Goal: Information Seeking & Learning: Learn about a topic

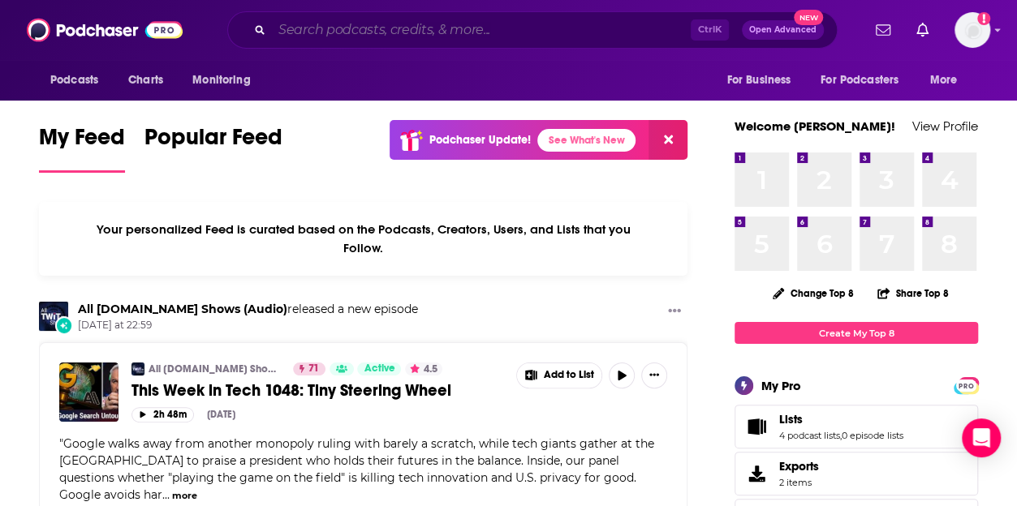
click at [330, 26] on input "Search podcasts, credits, & more..." at bounding box center [481, 30] width 419 height 26
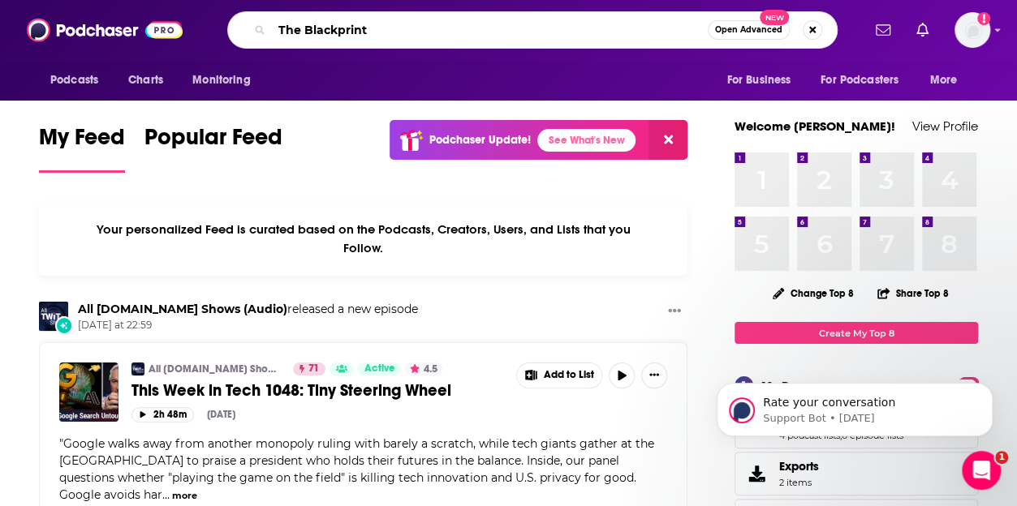
type input "The Blackprint"
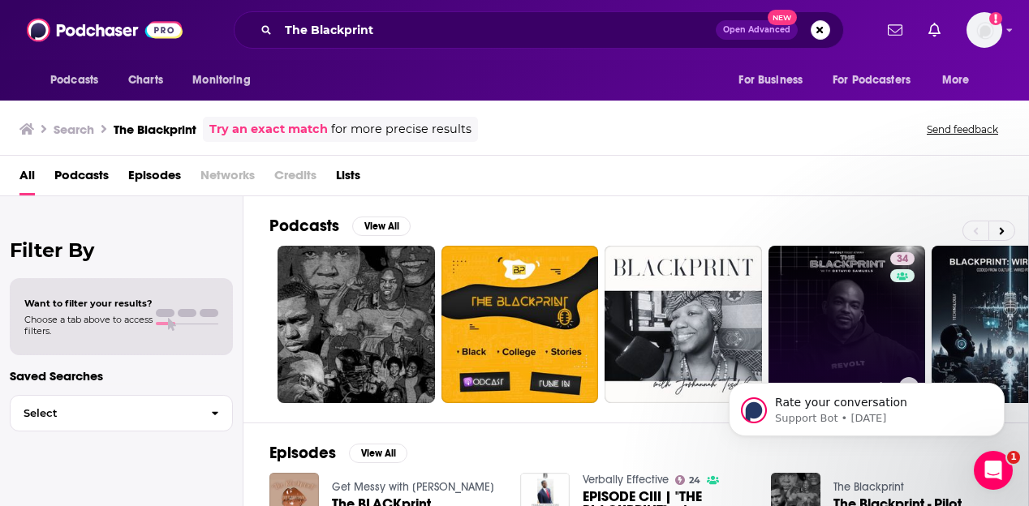
click at [813, 274] on link "34 The Blackprint with [PERSON_NAME]" at bounding box center [847, 324] width 157 height 157
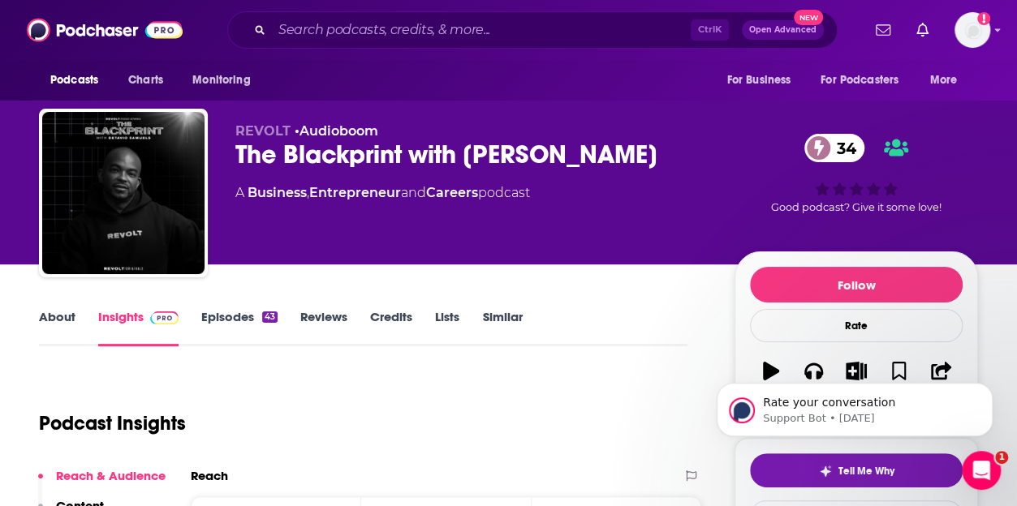
click at [219, 320] on link "Episodes 43" at bounding box center [239, 327] width 76 height 37
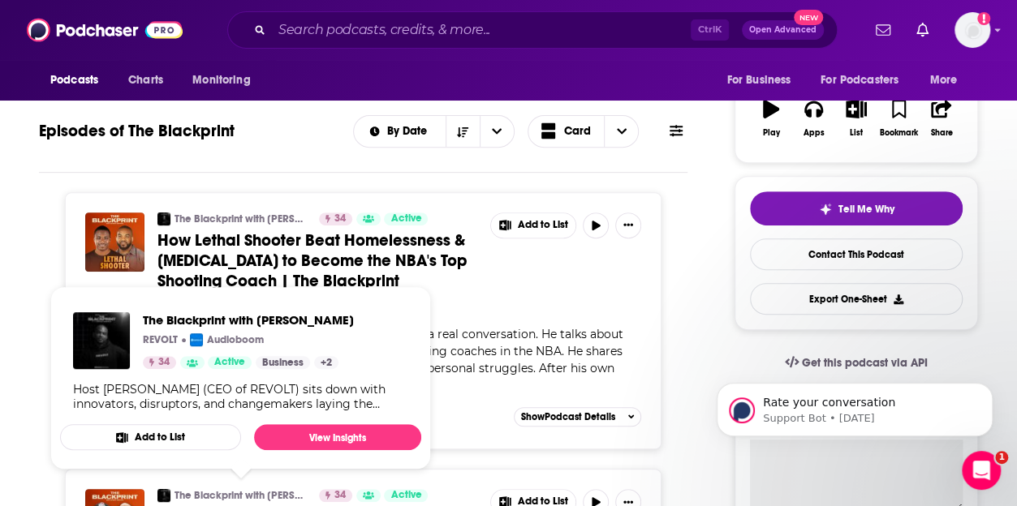
scroll to position [203, 0]
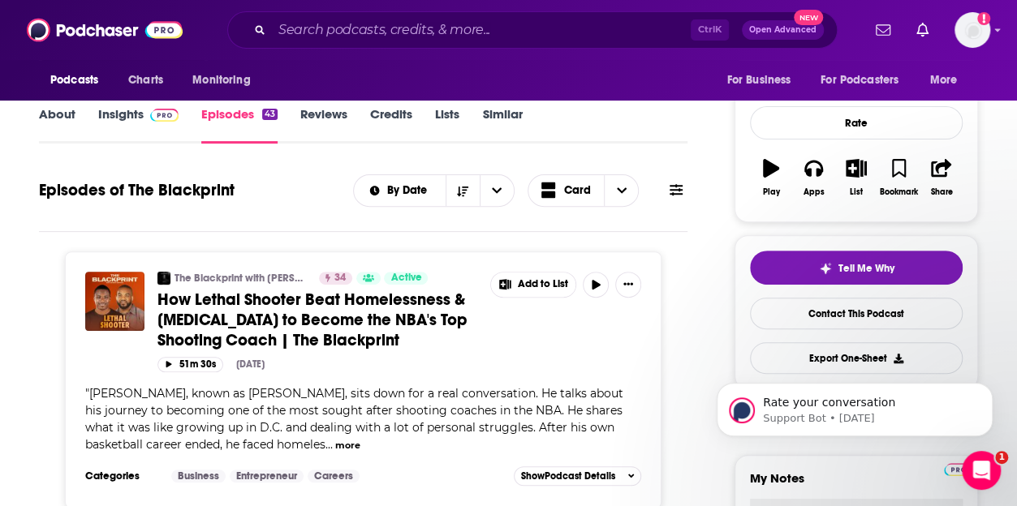
click at [278, 325] on span "How Lethal Shooter Beat Homelessness & [MEDICAL_DATA] to Become the NBA's Top S…" at bounding box center [312, 320] width 310 height 61
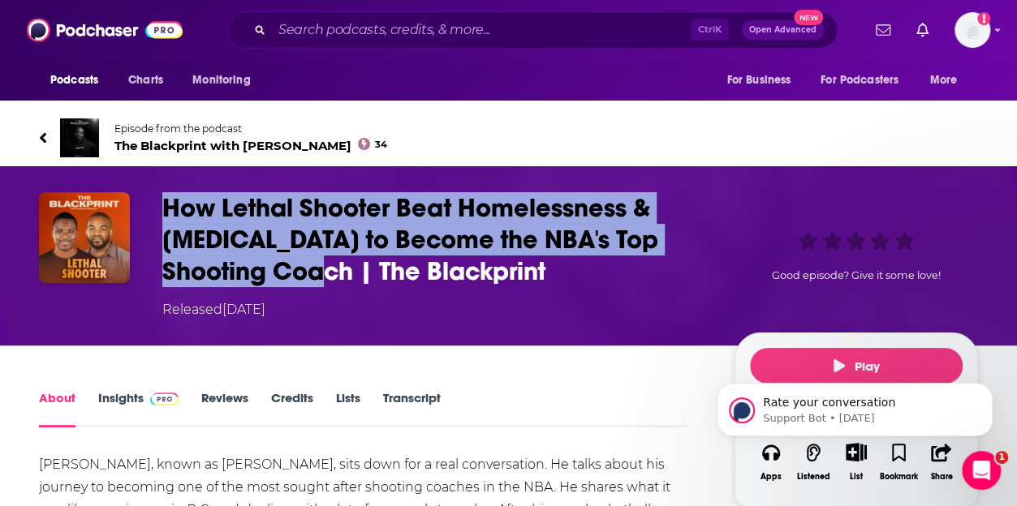
drag, startPoint x: 262, startPoint y: 271, endPoint x: 162, endPoint y: 206, distance: 119.8
click at [162, 206] on div "How Lethal Shooter Beat Homelessness & [MEDICAL_DATA] to Become the NBA's Top S…" at bounding box center [508, 255] width 939 height 127
copy h1 "How Lethal Shooter Beat Homelessness & [MEDICAL_DATA] to Become the NBA's Top S…"
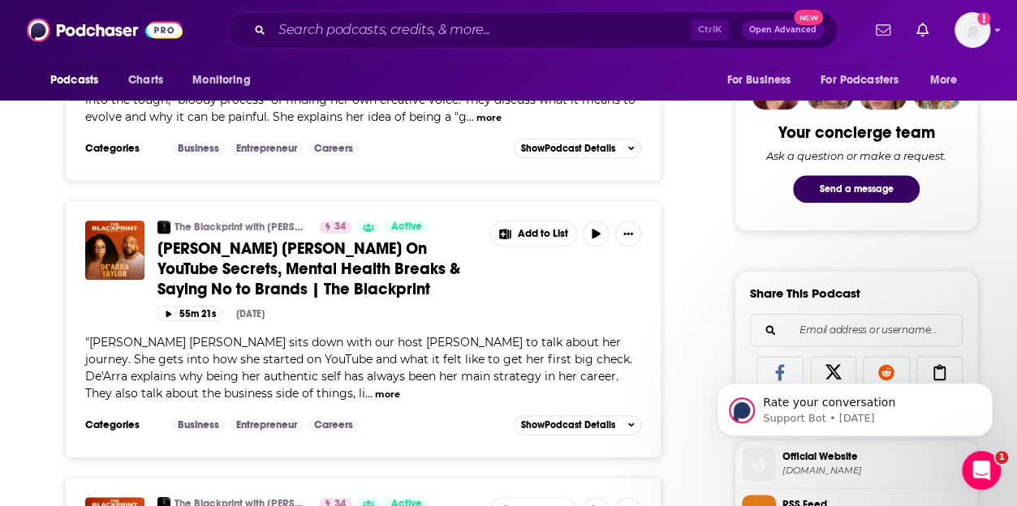
scroll to position [808, 0]
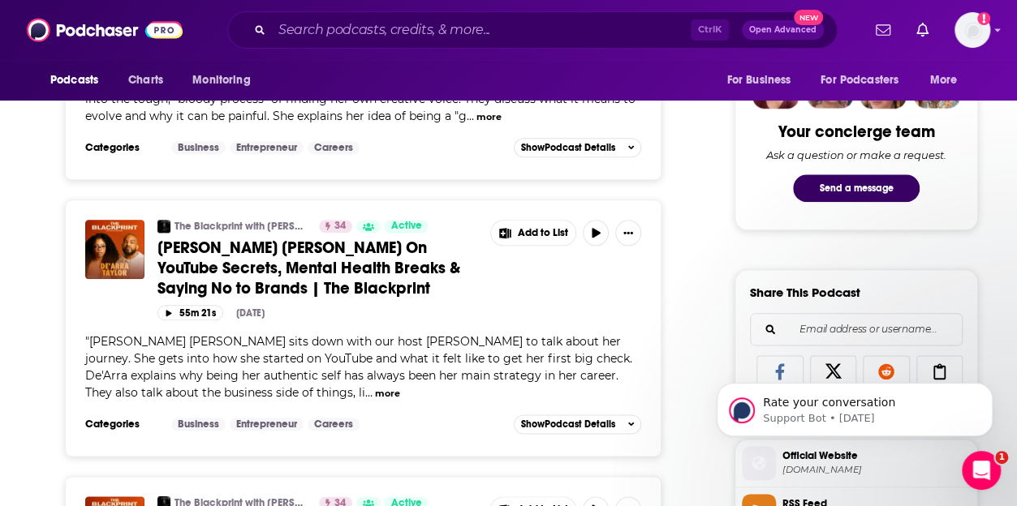
click at [261, 251] on span "[PERSON_NAME] [PERSON_NAME] On YouTube Secrets, Mental Health Breaks & Saying N…" at bounding box center [308, 268] width 303 height 61
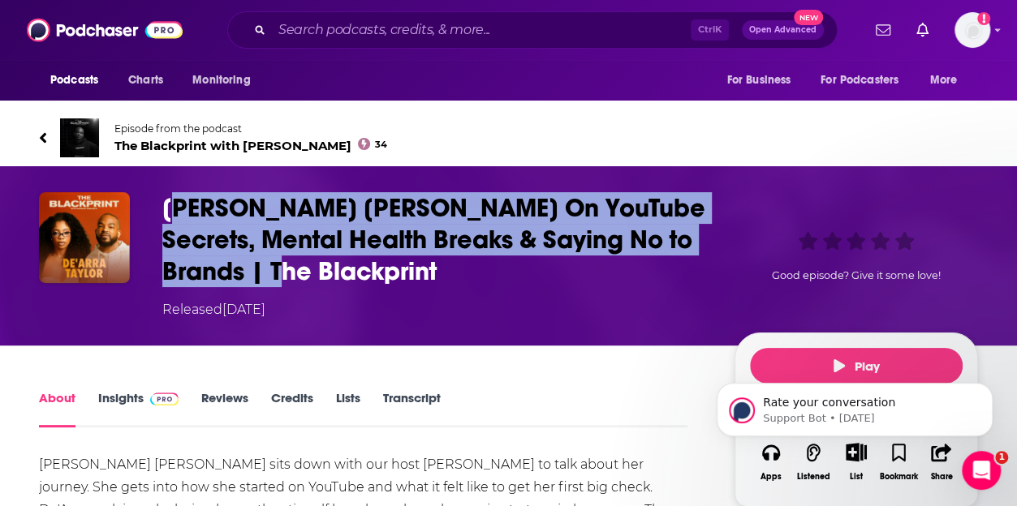
drag, startPoint x: 283, startPoint y: 274, endPoint x: 187, endPoint y: 218, distance: 111.2
click at [187, 218] on h1 "[PERSON_NAME] [PERSON_NAME] On YouTube Secrets, Mental Health Breaks & Saying N…" at bounding box center [435, 239] width 546 height 95
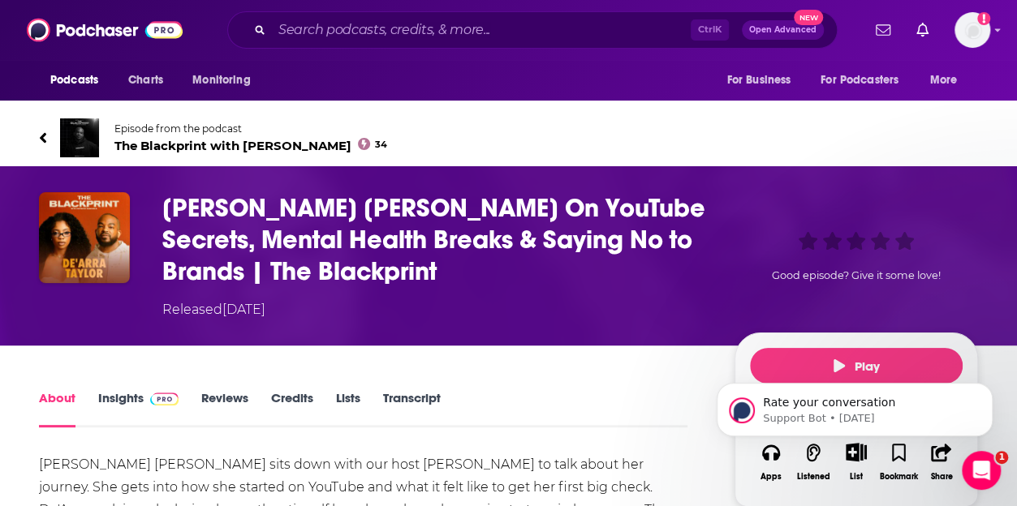
click at [162, 200] on h1 "[PERSON_NAME] [PERSON_NAME] On YouTube Secrets, Mental Health Breaks & Saying N…" at bounding box center [435, 239] width 546 height 95
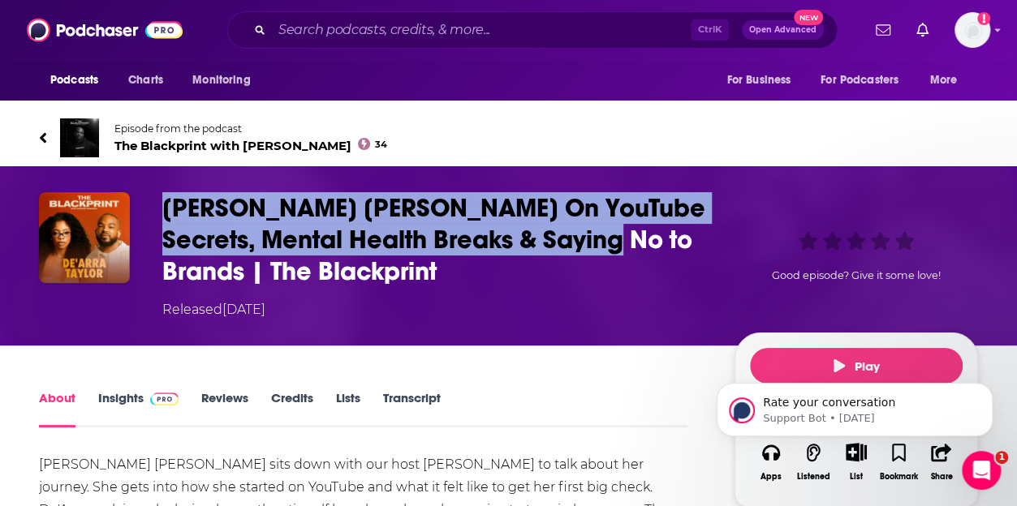
drag, startPoint x: 158, startPoint y: 199, endPoint x: 591, endPoint y: 241, distance: 434.6
click at [591, 241] on div "[PERSON_NAME] [PERSON_NAME] On YouTube Secrets, Mental Health Breaks & Saying N…" at bounding box center [508, 255] width 939 height 127
copy h1 "De'Arra [PERSON_NAME] On YouTube Secrets, Mental Health Breaks & Saying No to B…"
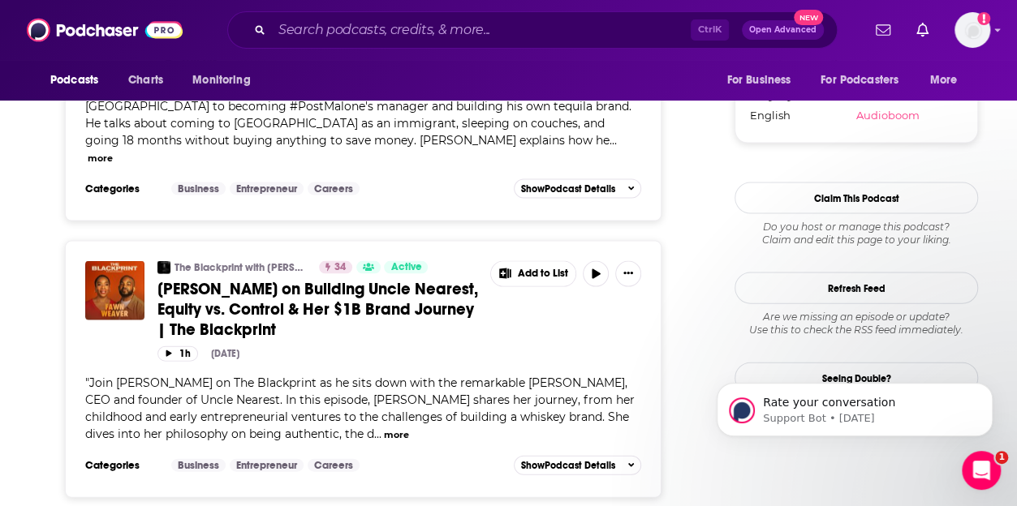
scroll to position [1617, 0]
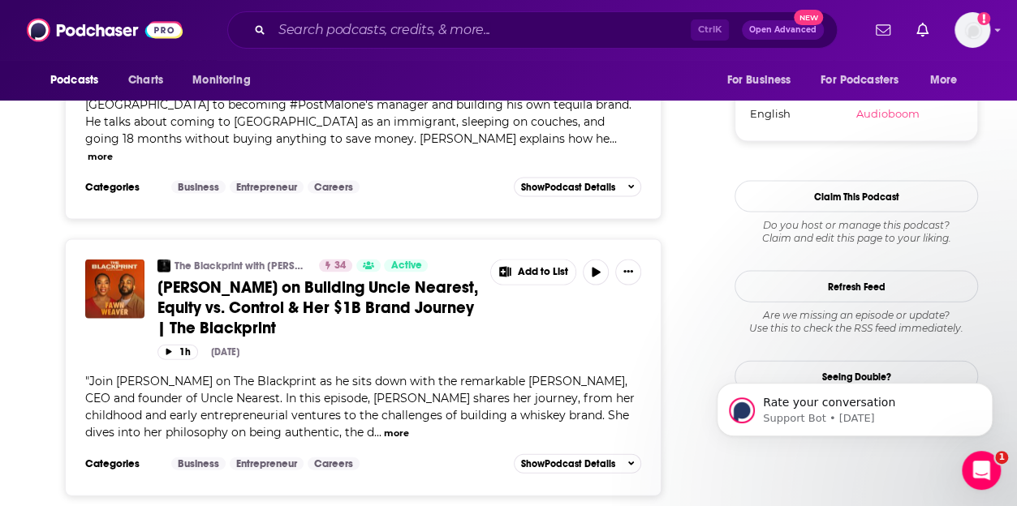
click at [188, 278] on span "[PERSON_NAME] on Building Uncle Nearest, Equity vs. Control & Her $1B Brand Jou…" at bounding box center [317, 308] width 321 height 61
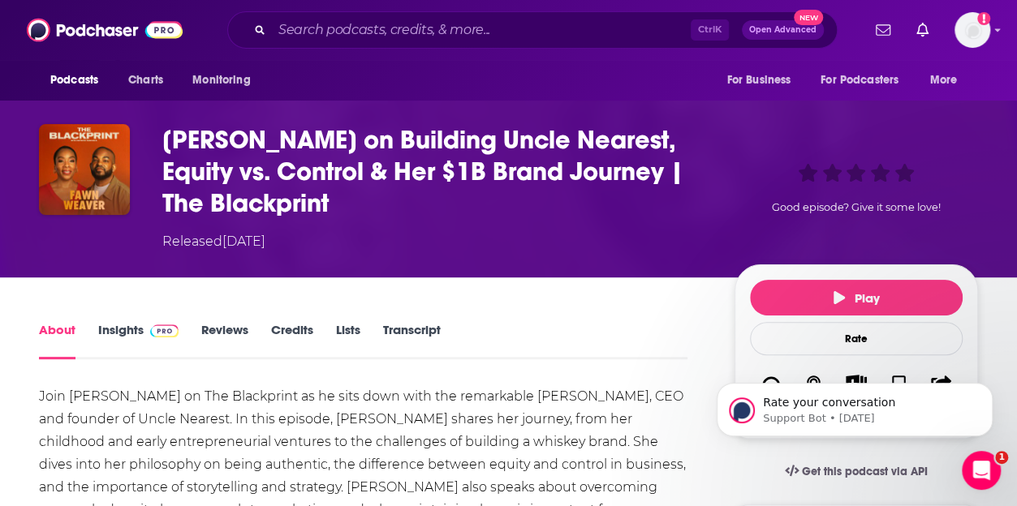
scroll to position [60, 0]
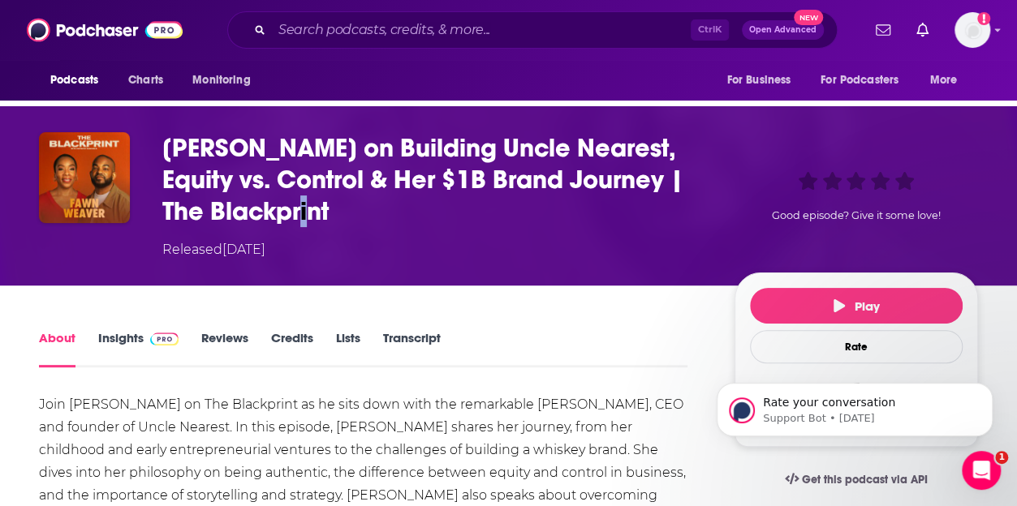
drag, startPoint x: 331, startPoint y: 212, endPoint x: 318, endPoint y: 210, distance: 13.1
click at [318, 210] on h1 "[PERSON_NAME] on Building Uncle Nearest, Equity vs. Control & Her $1B Brand Jou…" at bounding box center [435, 179] width 546 height 95
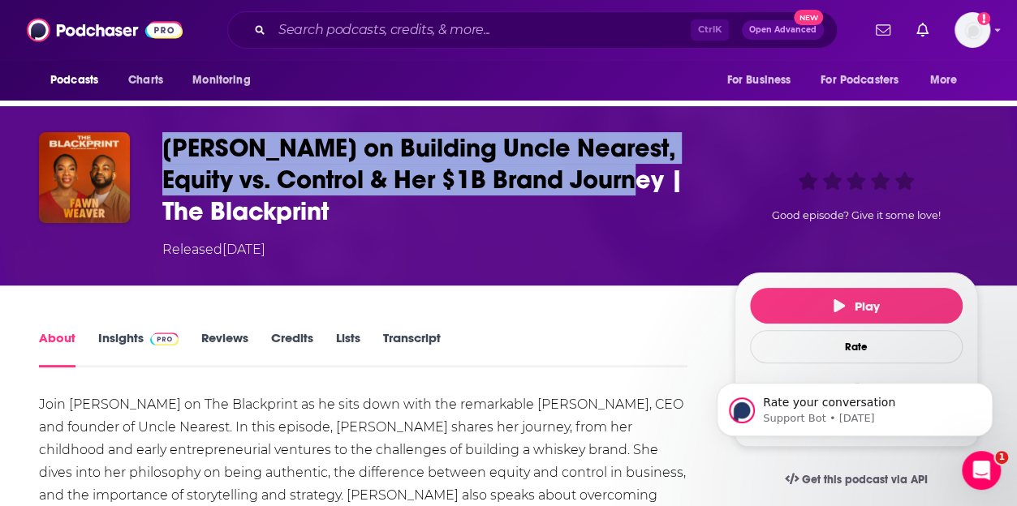
drag, startPoint x: 162, startPoint y: 147, endPoint x: 663, endPoint y: 181, distance: 502.7
click at [663, 181] on div "[PERSON_NAME] on Building Uncle Nearest, Equity vs. Control & Her $1B Brand Jou…" at bounding box center [508, 195] width 939 height 127
copy h1 "[PERSON_NAME] on Building Uncle Nearest, Equity vs. Control & Her $1B Brand Jou…"
click at [118, 342] on link "Insights" at bounding box center [138, 348] width 80 height 37
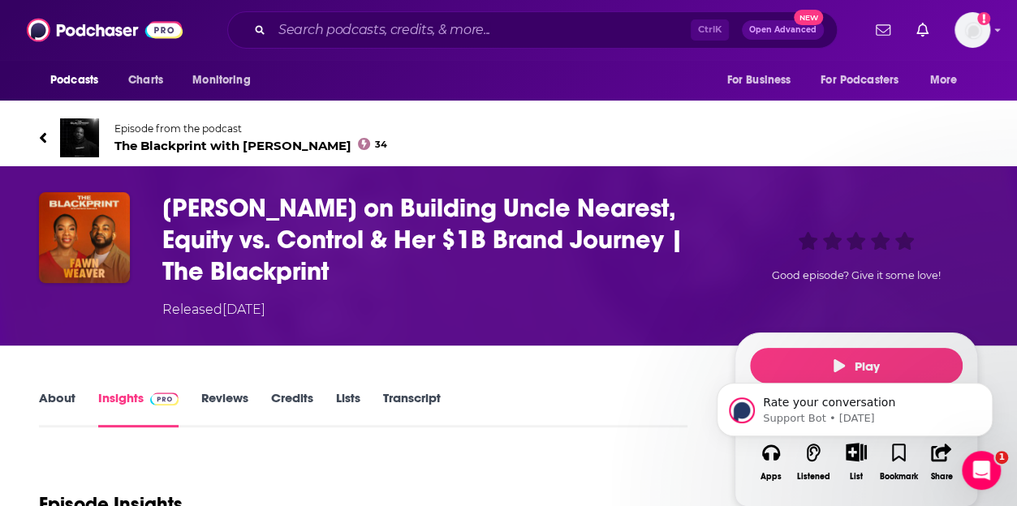
click at [41, 136] on icon at bounding box center [43, 137] width 6 height 11
